Goal: Transaction & Acquisition: Purchase product/service

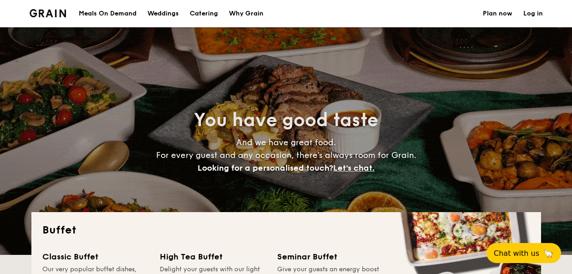
select select
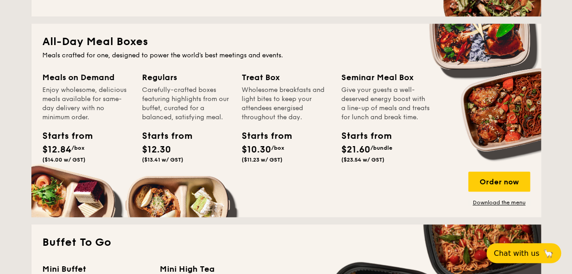
scroll to position [159, 0]
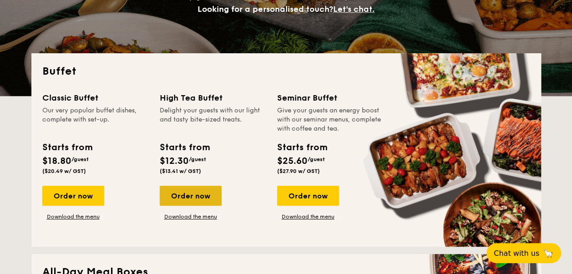
click at [205, 192] on div "Order now" at bounding box center [191, 196] width 62 height 20
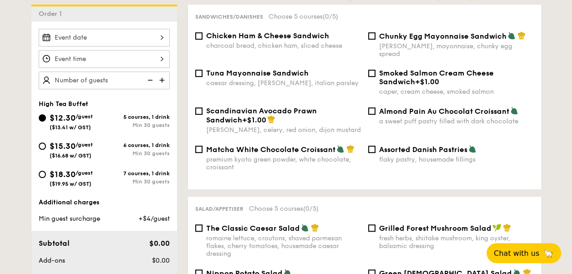
scroll to position [249, 0]
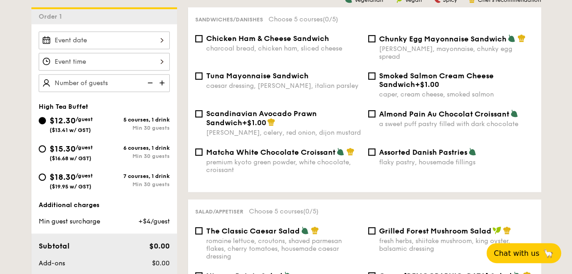
select select
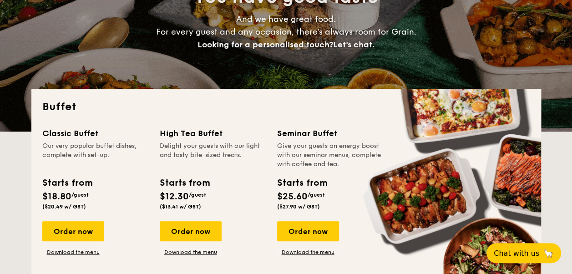
scroll to position [126, 0]
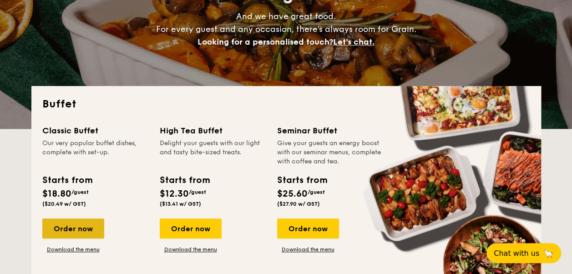
click at [87, 229] on div "Order now" at bounding box center [73, 228] width 62 height 20
